Goal: Information Seeking & Learning: Learn about a topic

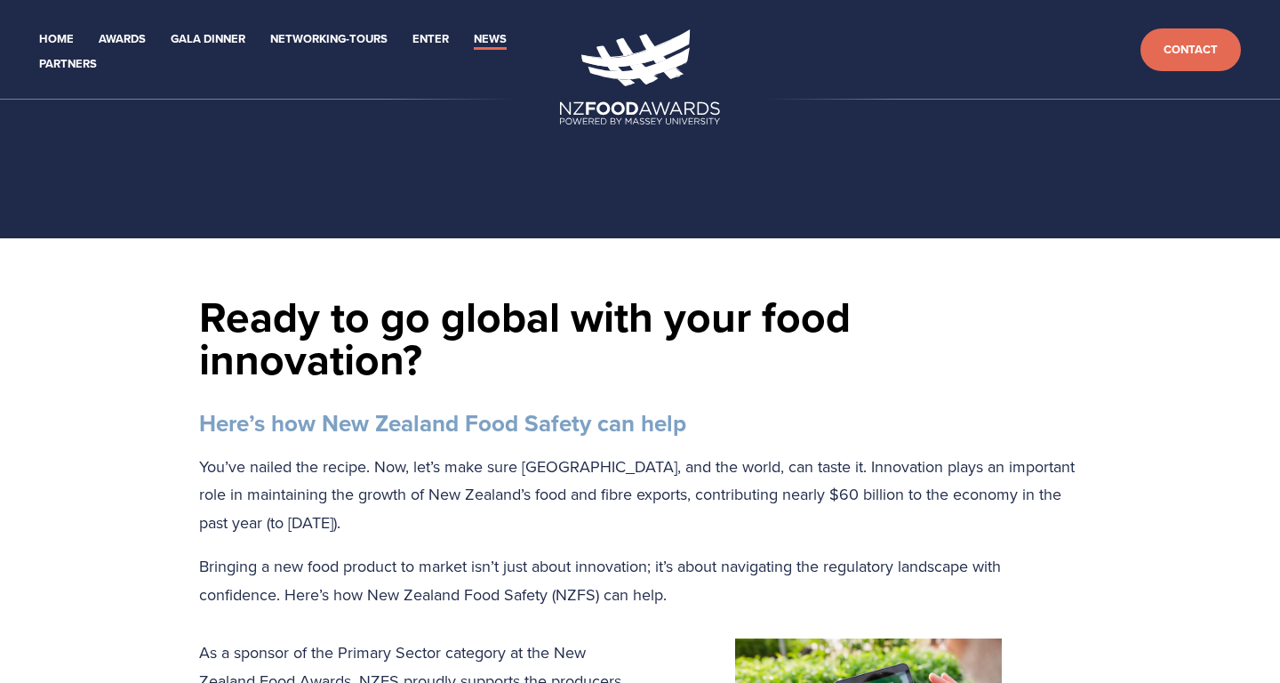
scroll to position [2679, 0]
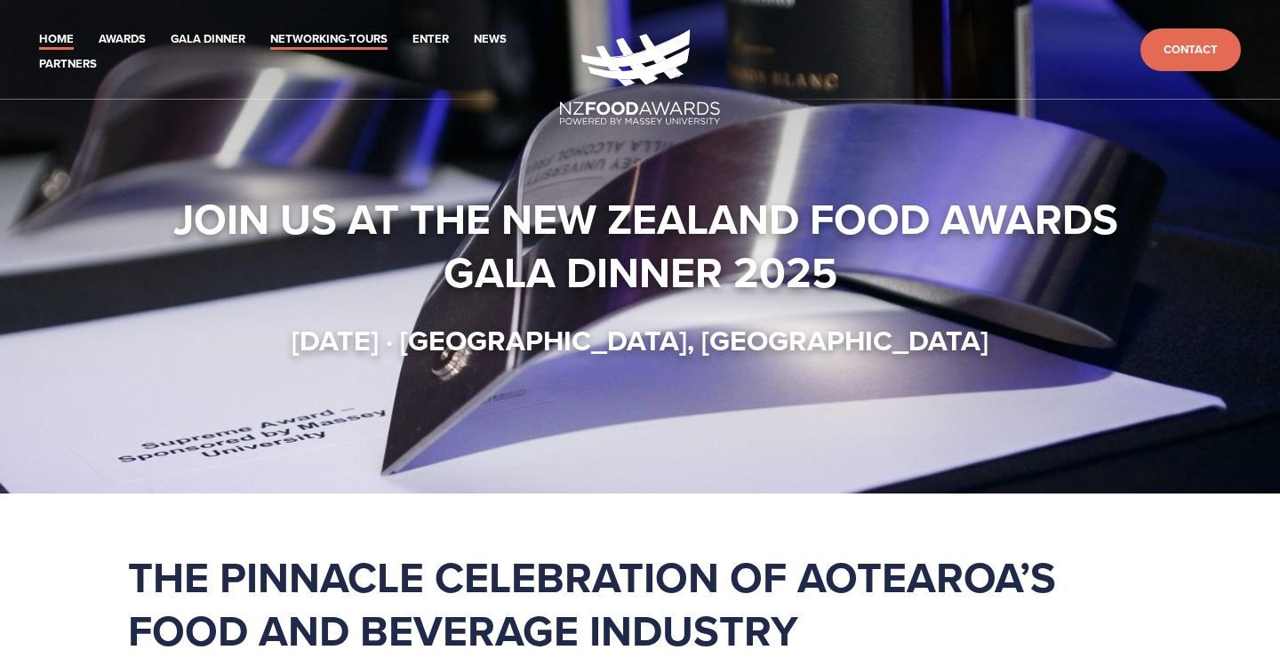
click at [356, 42] on link "Networking-Tours" at bounding box center [328, 39] width 117 height 20
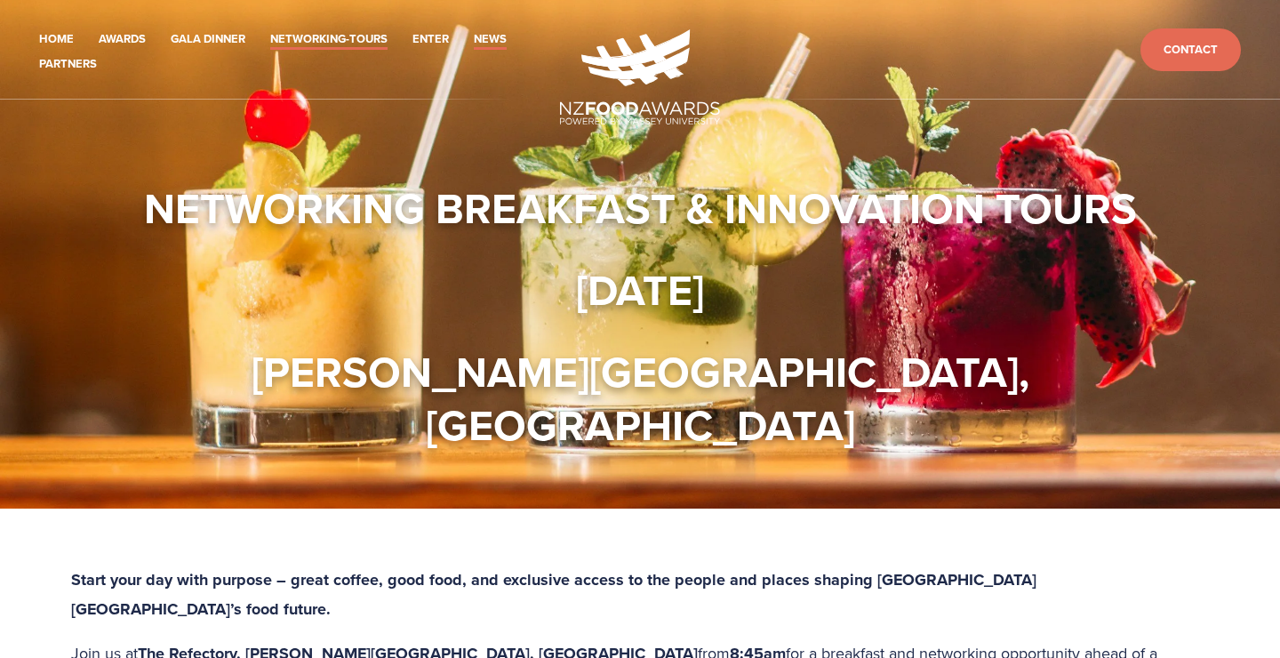
click at [494, 42] on link "News" at bounding box center [490, 39] width 33 height 20
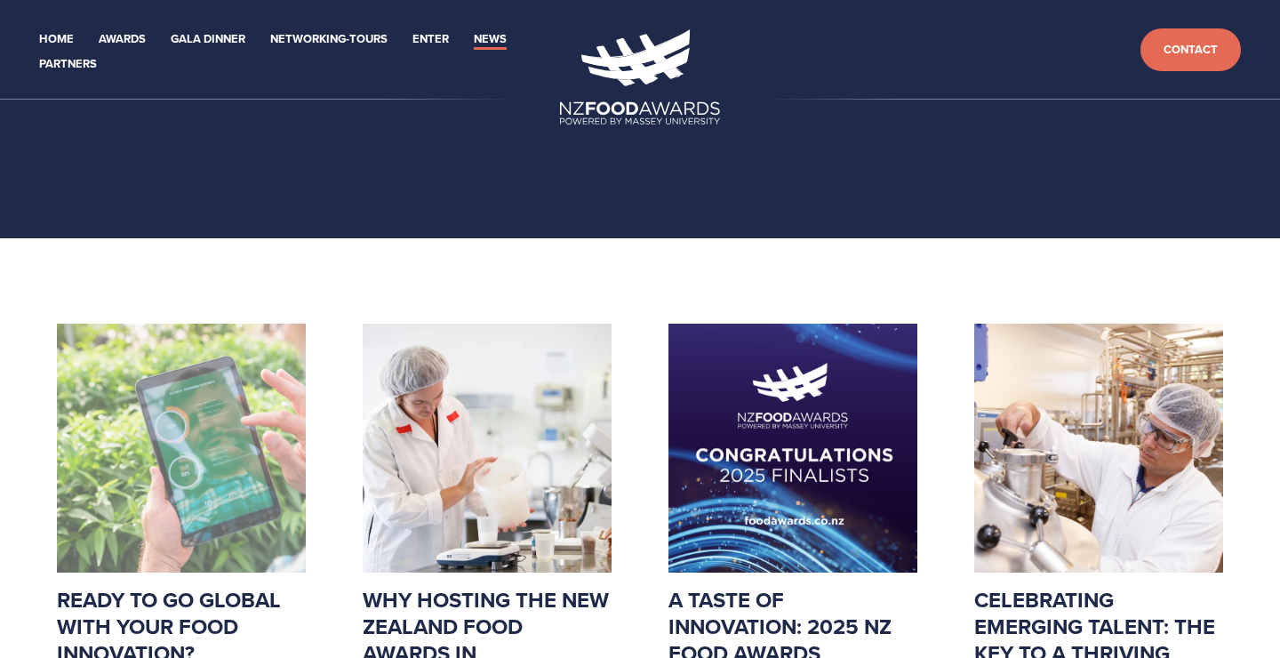
click at [186, 415] on img at bounding box center [181, 448] width 249 height 249
